Goal: Book appointment/travel/reservation

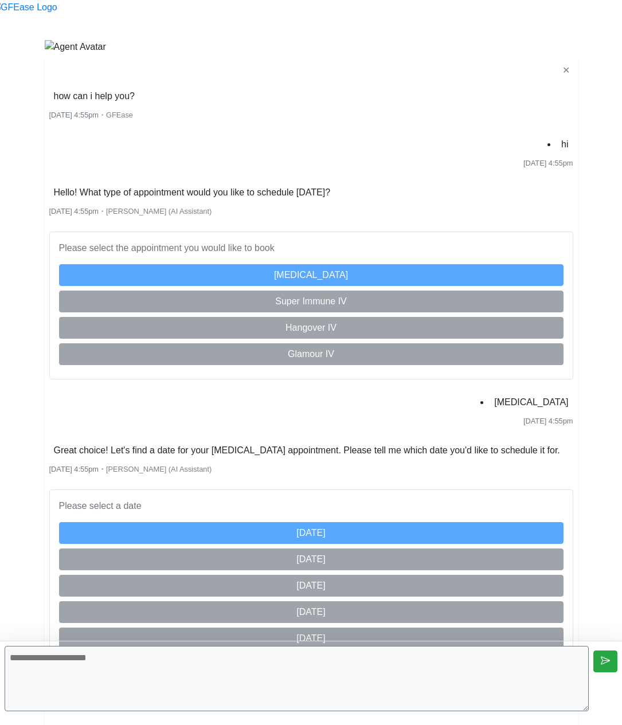
scroll to position [251, 0]
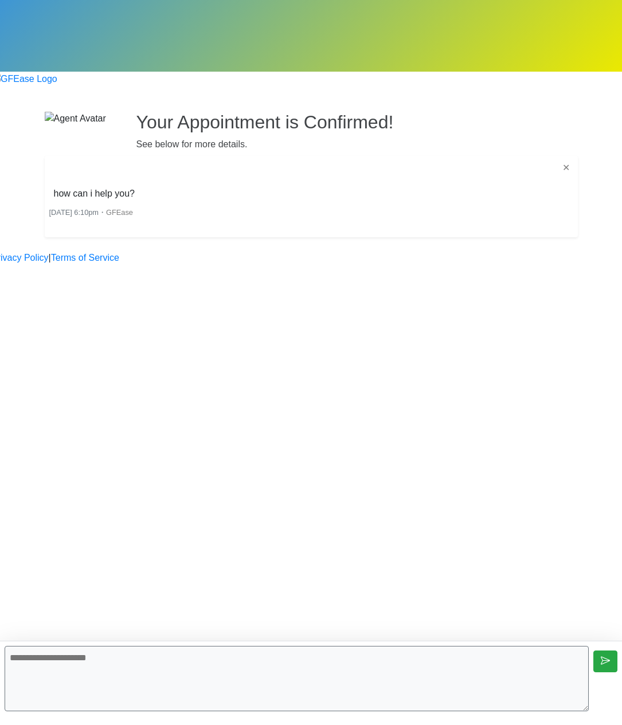
click at [355, 685] on textarea at bounding box center [297, 678] width 584 height 65
type textarea "*****"
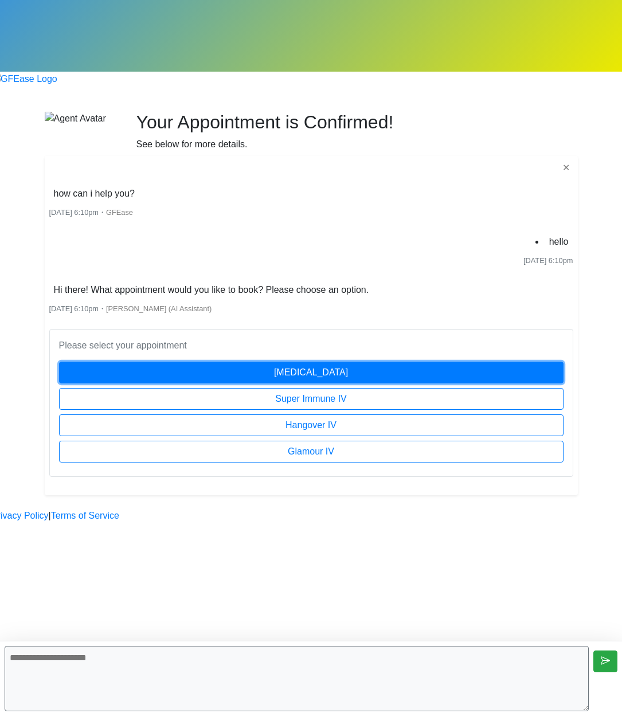
click at [342, 362] on button "[MEDICAL_DATA]" at bounding box center [311, 373] width 505 height 22
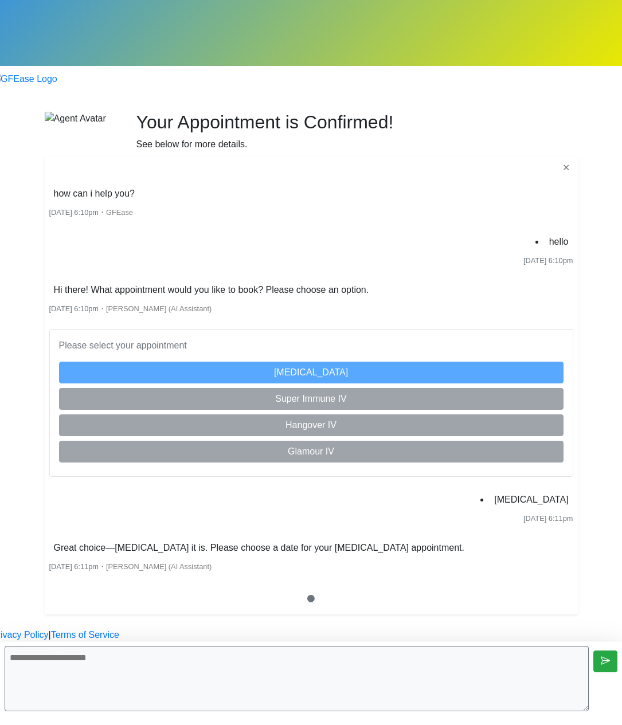
scroll to position [175, 0]
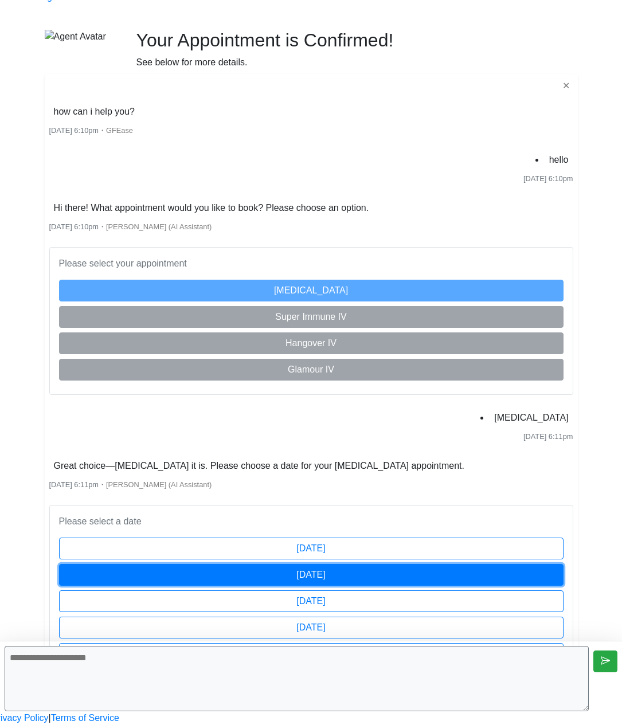
click at [432, 564] on button "[DATE]" at bounding box center [311, 575] width 505 height 22
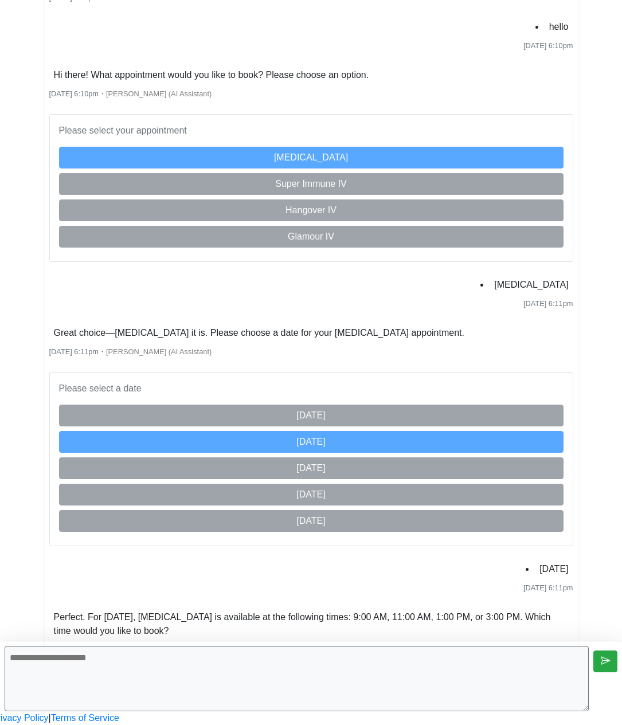
scroll to position [659, 0]
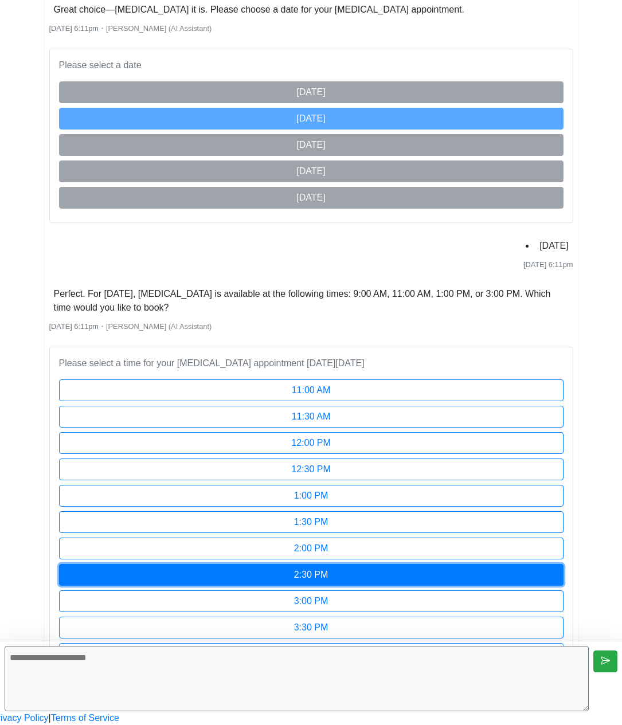
click at [361, 564] on button "2:30 PM" at bounding box center [311, 575] width 505 height 22
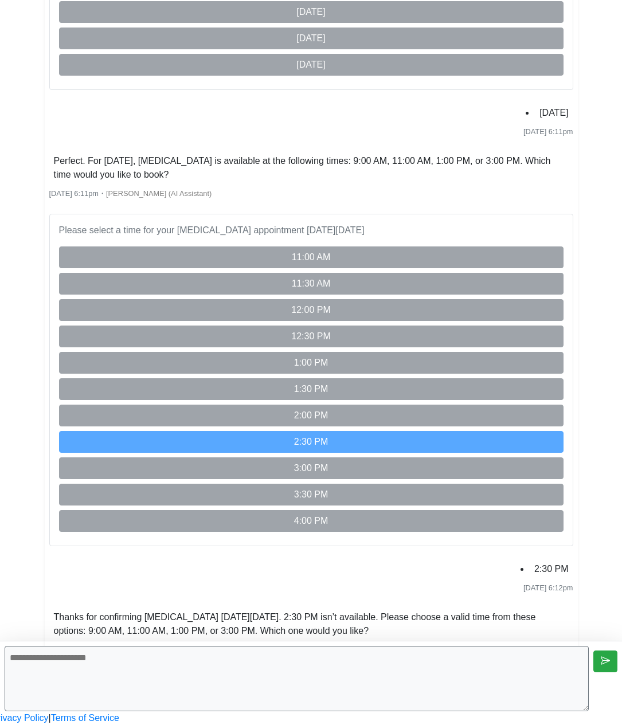
scroll to position [985, 0]
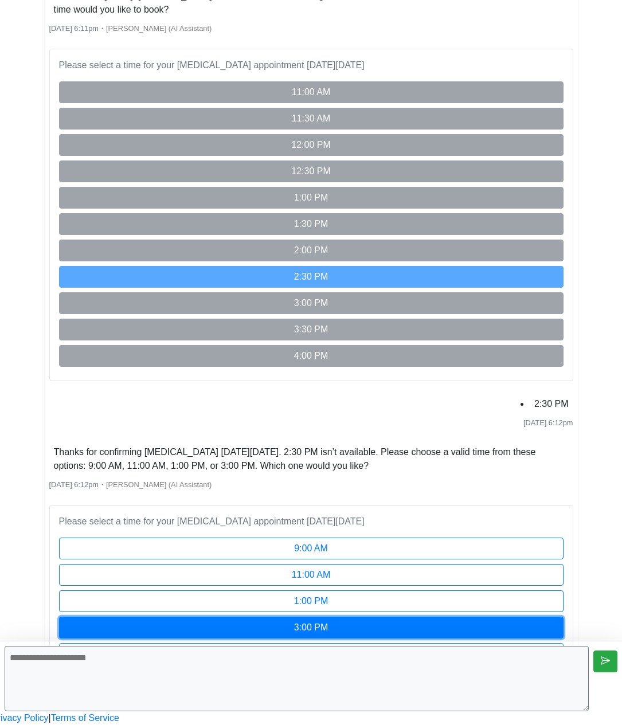
click at [398, 617] on button "3:00 PM" at bounding box center [311, 628] width 505 height 22
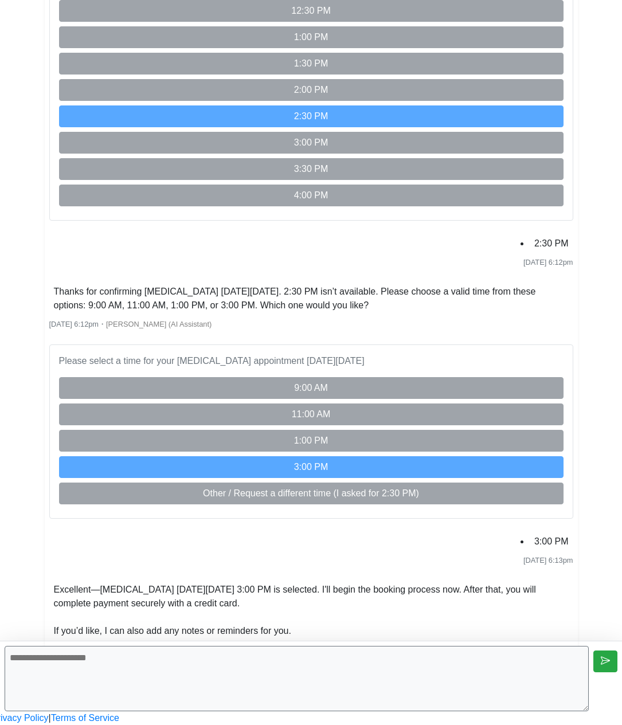
scroll to position [1338, 0]
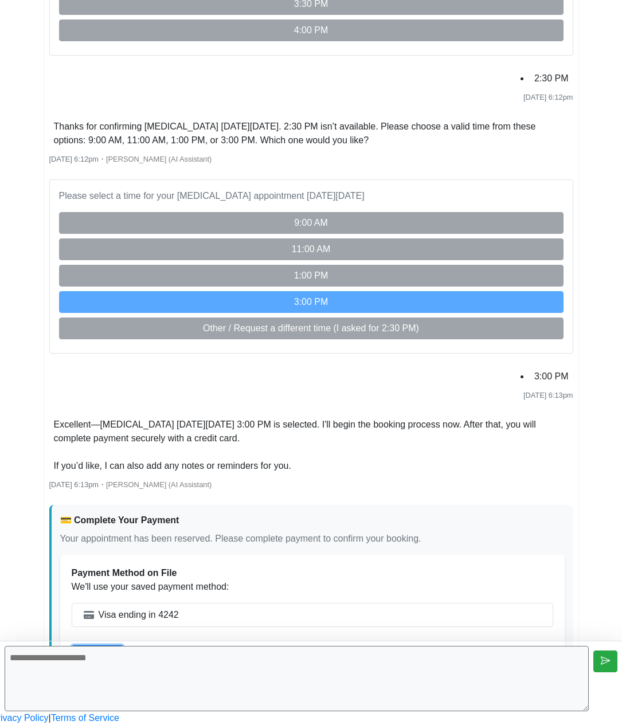
click at [123, 646] on button "Continue" at bounding box center [98, 657] width 52 height 22
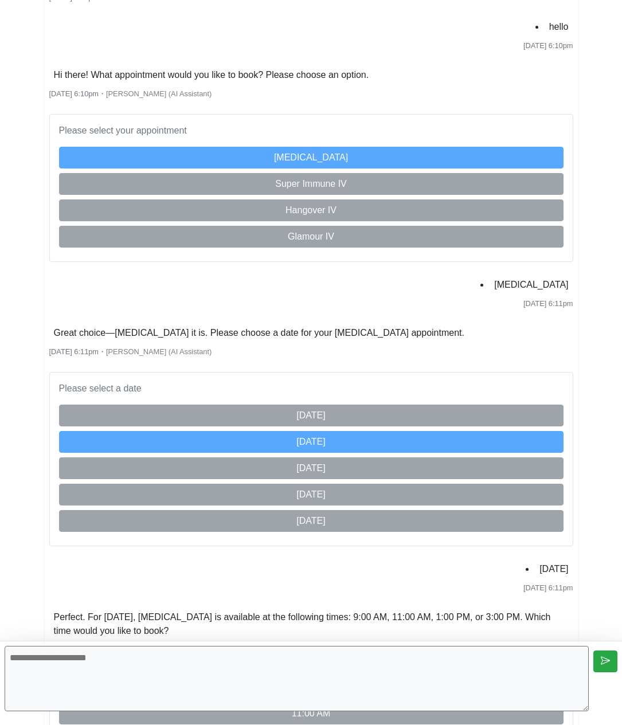
scroll to position [0, 0]
